Goal: Information Seeking & Learning: Learn about a topic

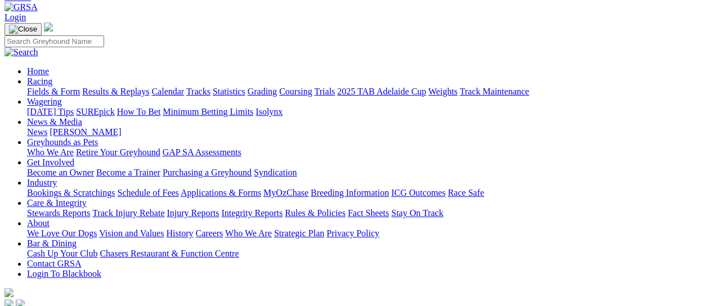
scroll to position [75, 0]
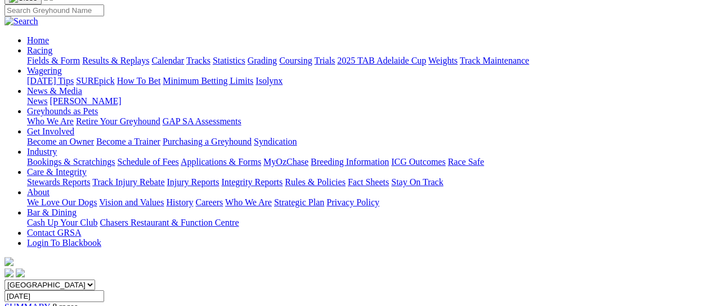
scroll to position [75, 0]
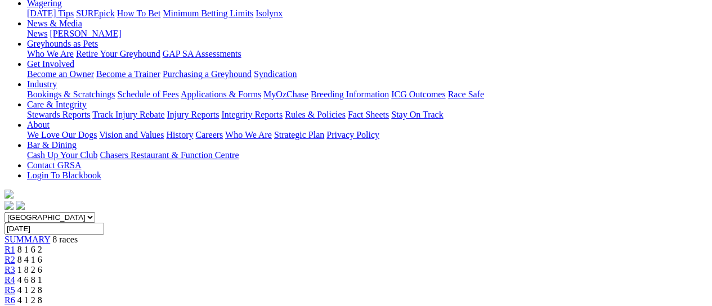
scroll to position [0, 0]
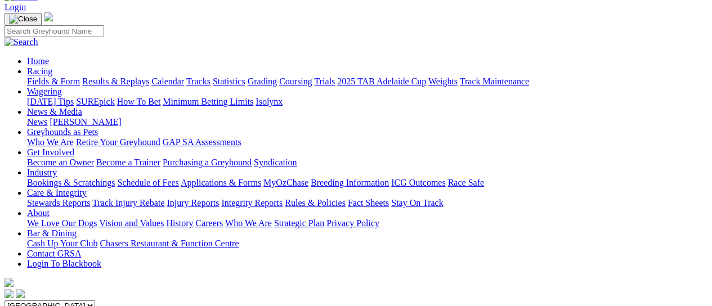
scroll to position [150, 0]
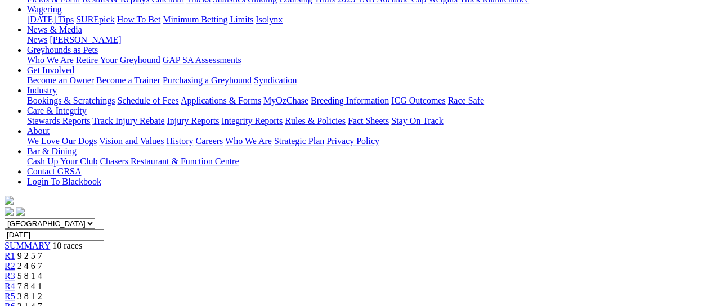
scroll to position [225, 0]
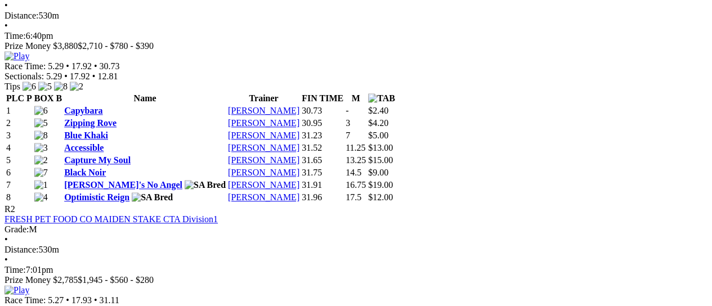
scroll to position [600, 0]
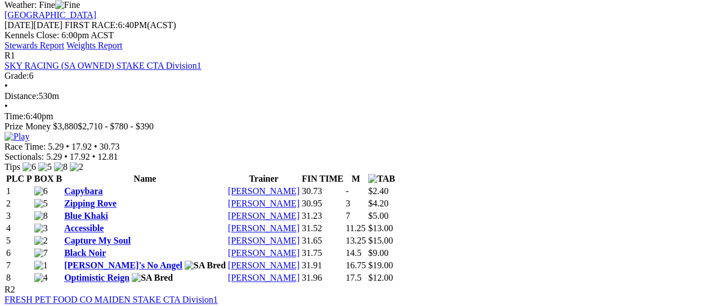
scroll to position [525, 0]
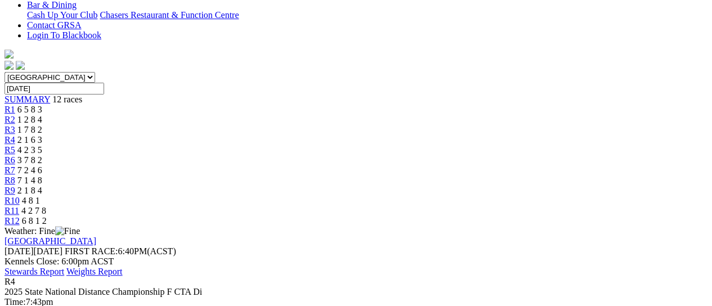
scroll to position [225, 0]
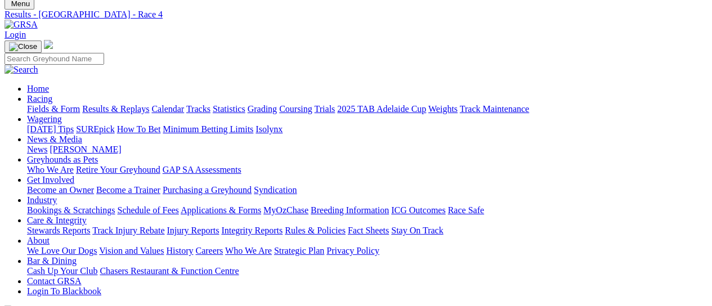
scroll to position [0, 0]
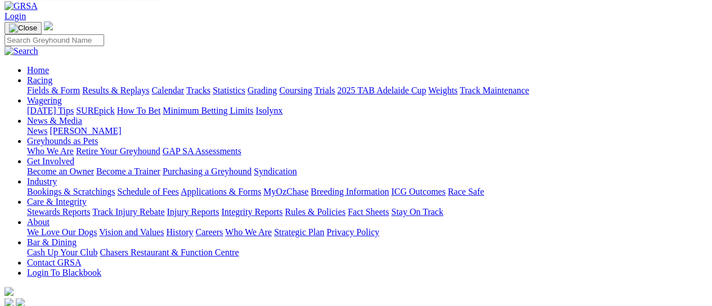
scroll to position [75, 0]
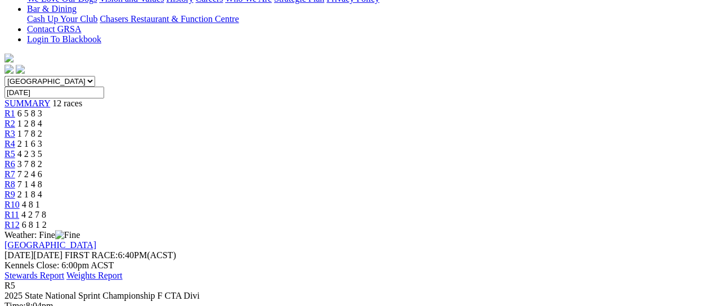
scroll to position [300, 0]
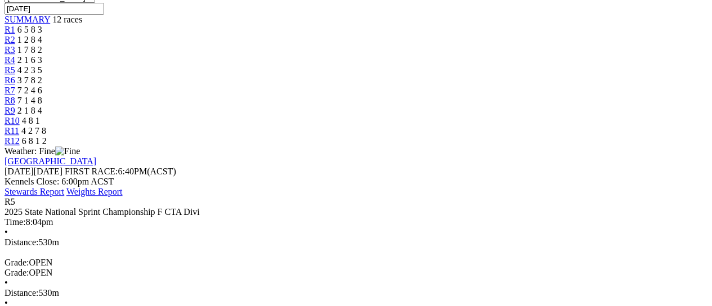
scroll to position [450, 0]
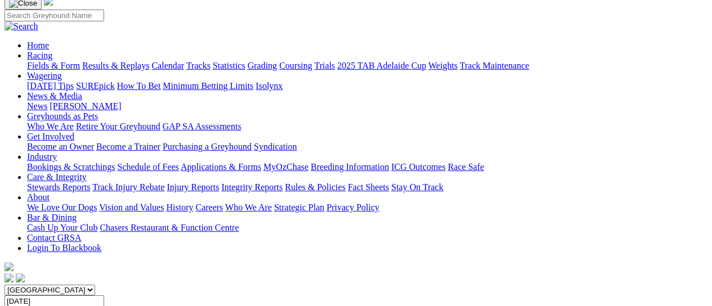
scroll to position [75, 0]
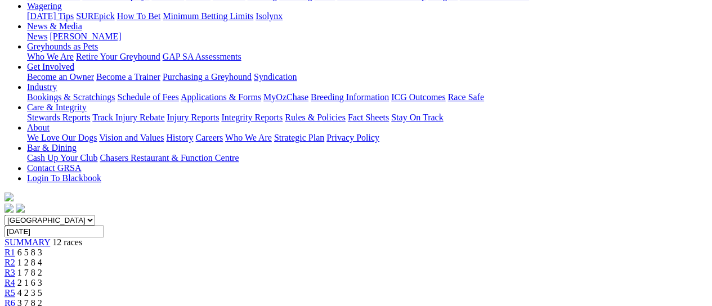
scroll to position [75, 0]
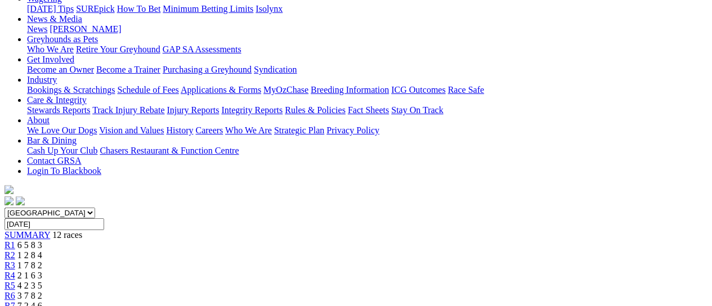
scroll to position [150, 0]
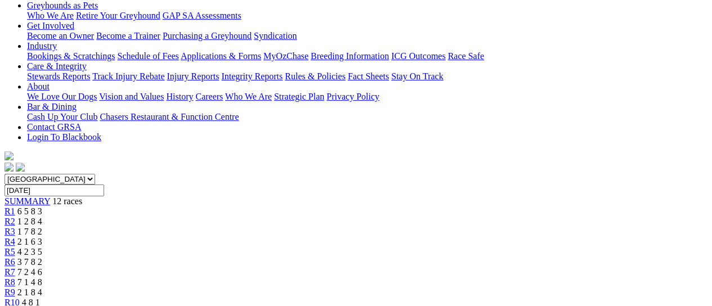
scroll to position [150, 0]
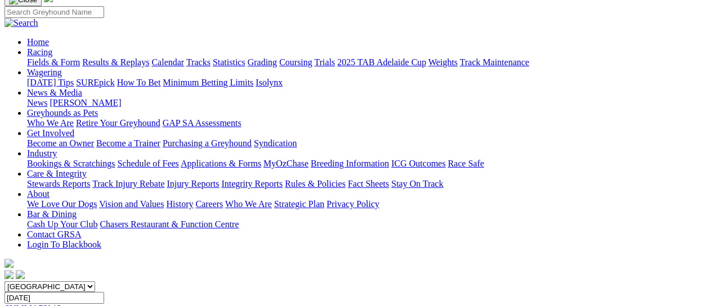
scroll to position [150, 0]
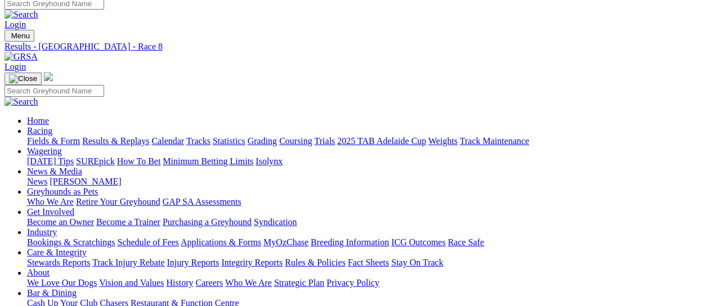
scroll to position [0, 0]
